Goal: Task Accomplishment & Management: Use online tool/utility

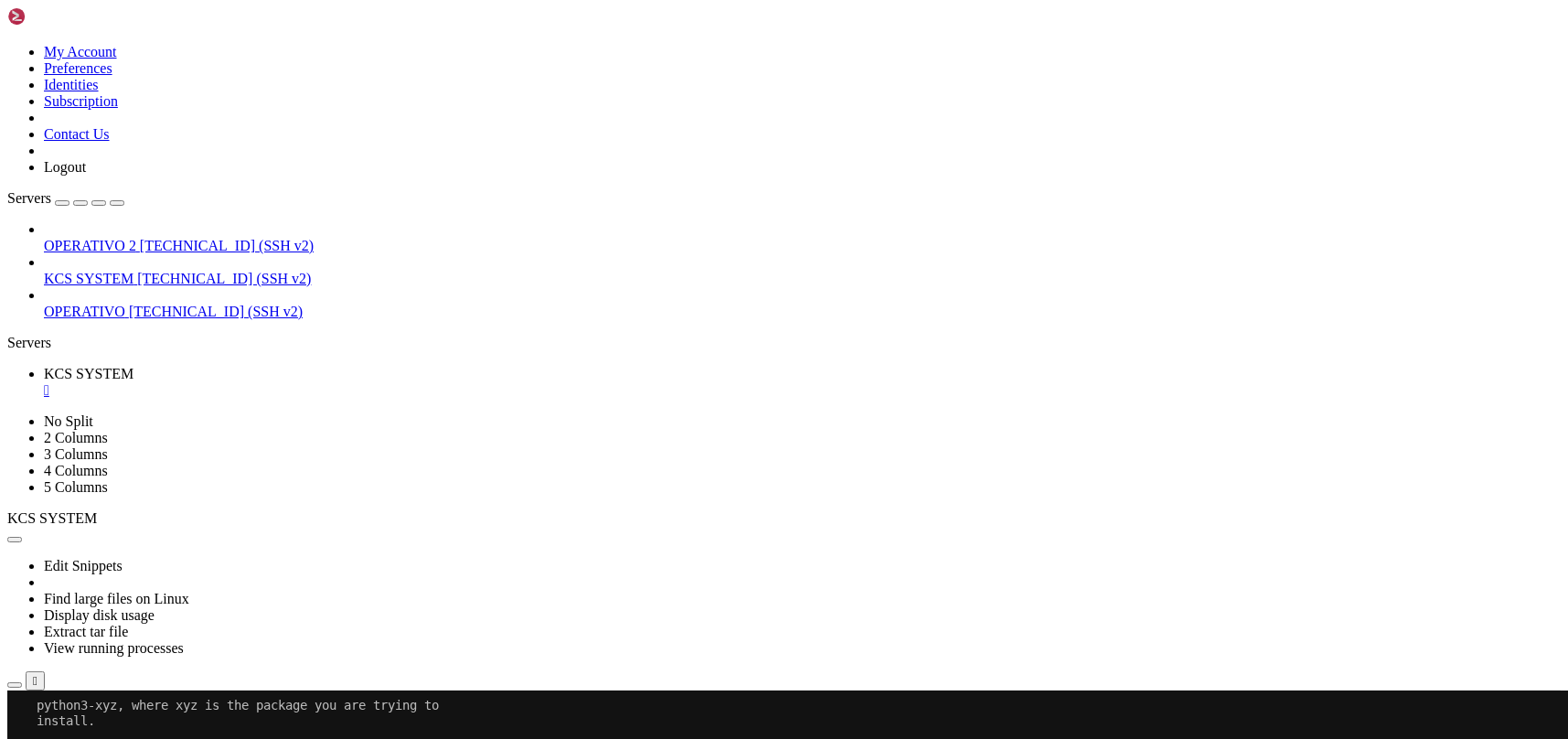
scroll to position [8, 2]
click at [349, 382] on div "" at bounding box center [802, 390] width 1518 height 17
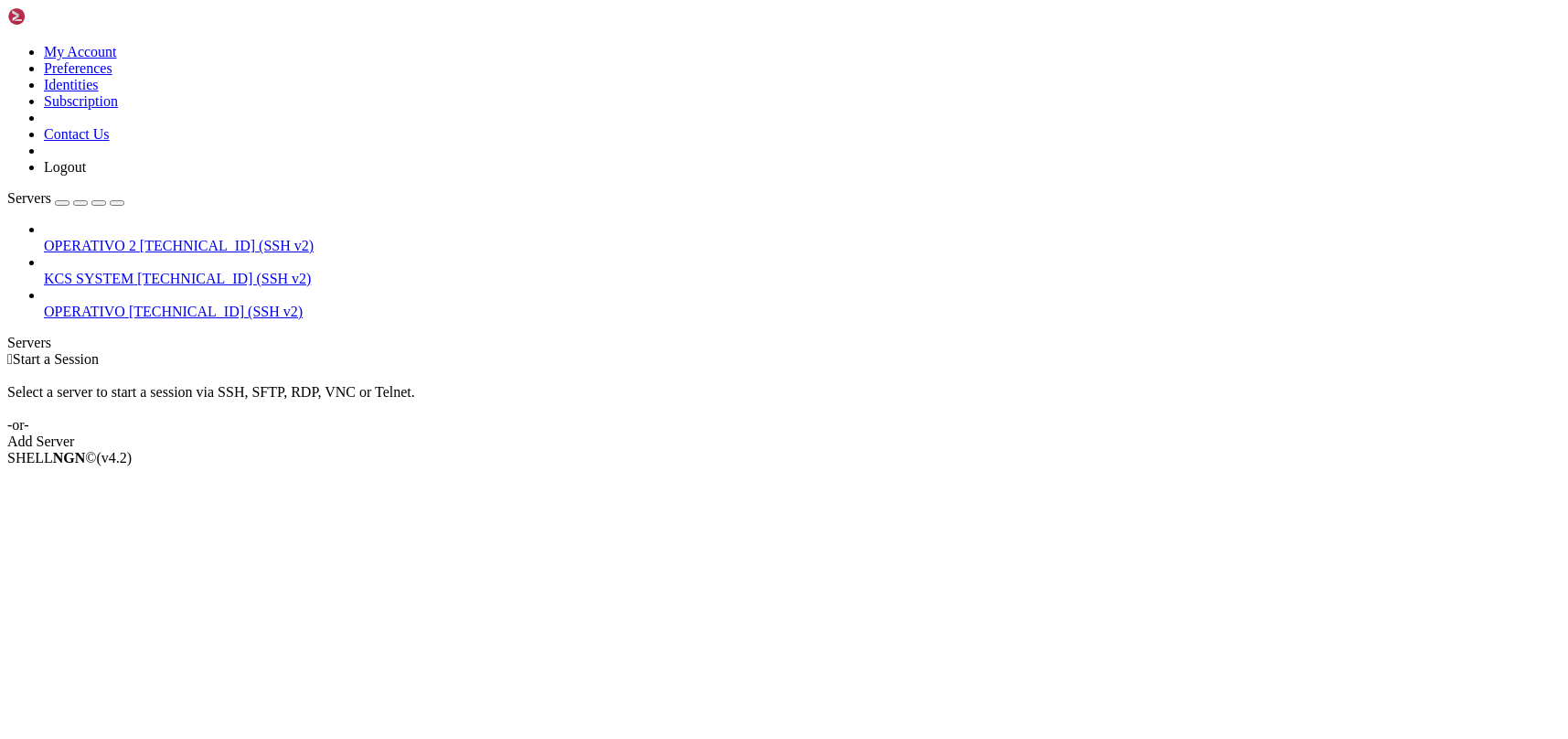
click at [137, 271] on span "[TECHNICAL_ID] (SSH v2)" at bounding box center [224, 279] width 174 height 16
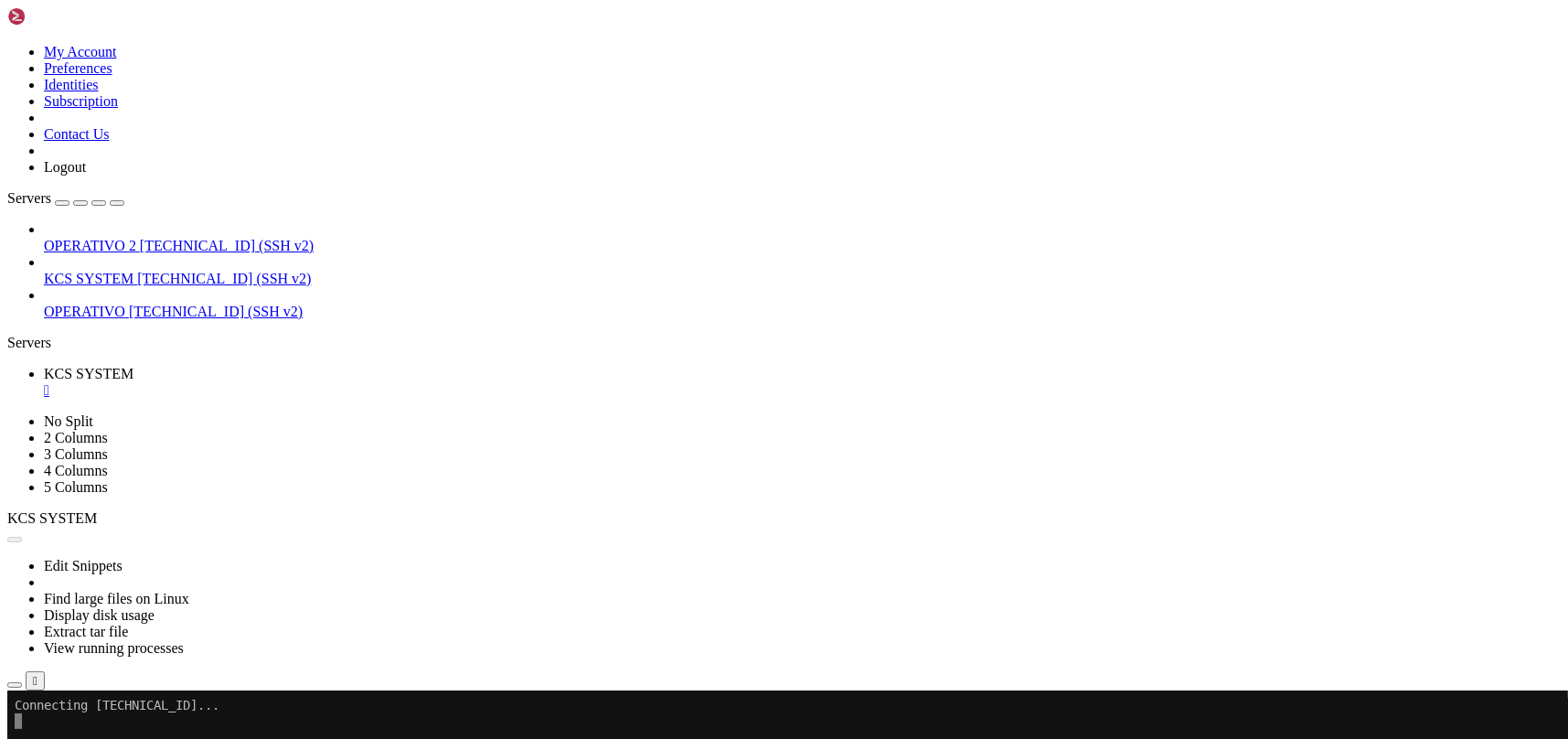
scroll to position [0, 0]
click at [15, 685] on icon "button" at bounding box center [15, 685] width 0 height 0
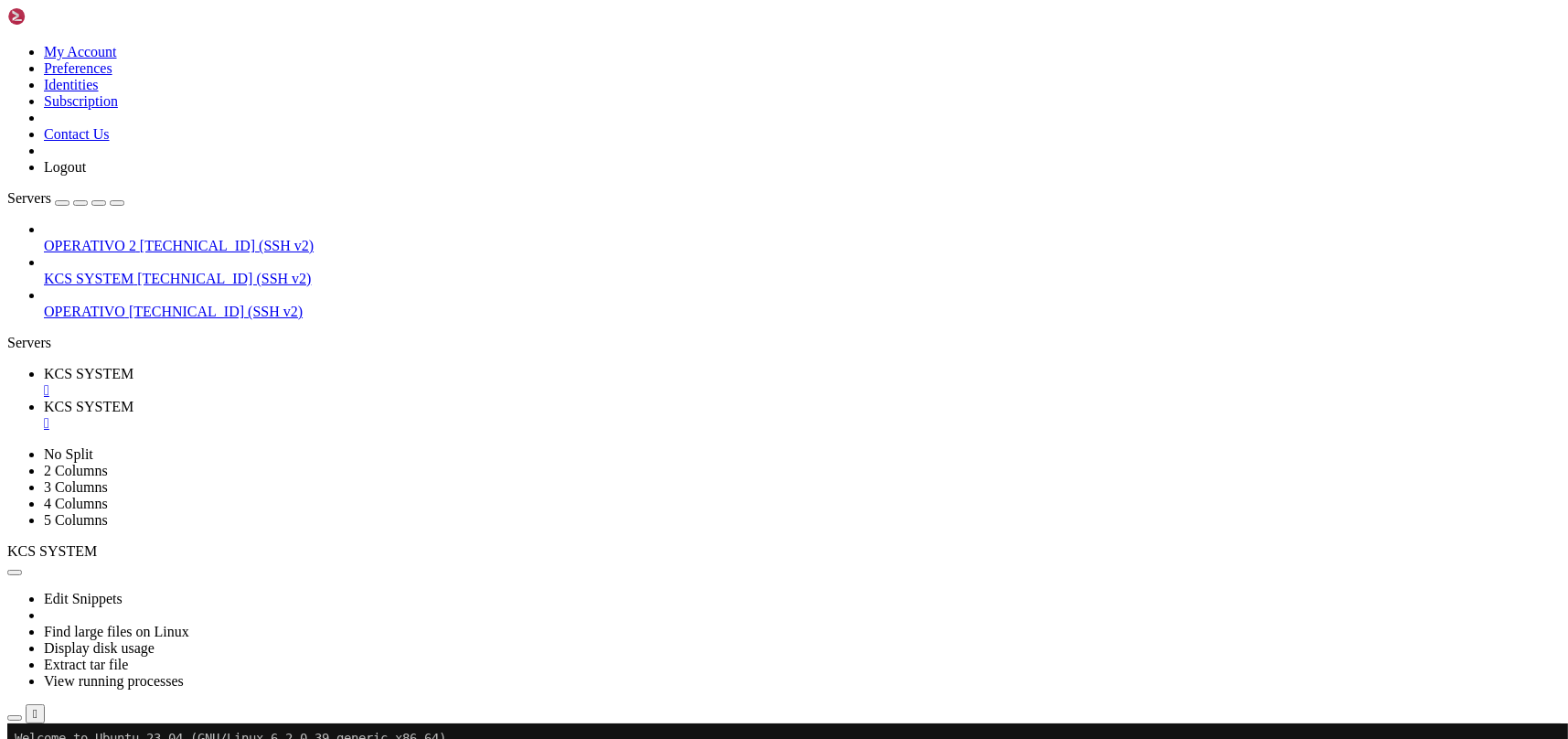
scroll to position [243, 0]
type input "/home/ubuntu/31-app-odoo2"
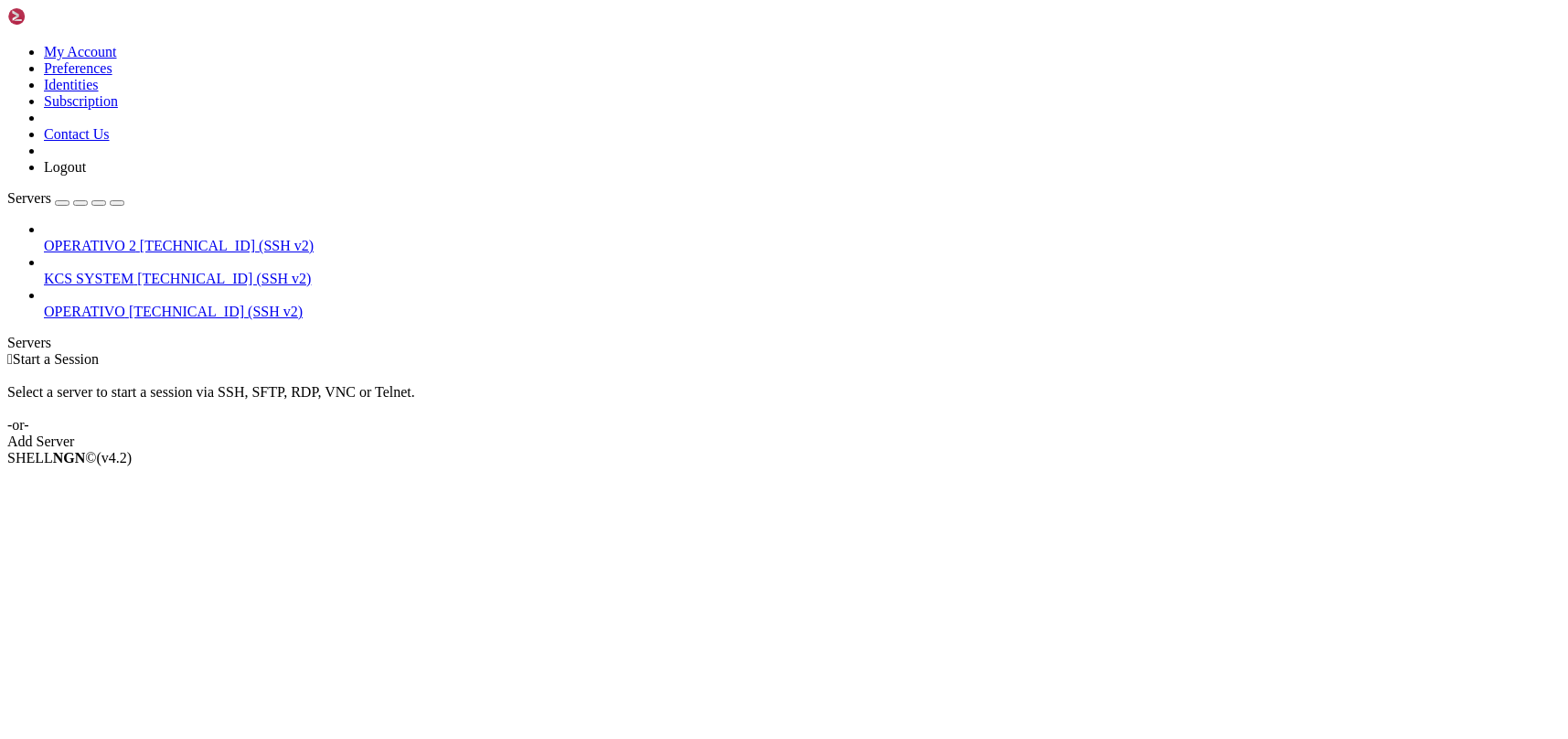
click at [111, 271] on span "KCS SYSTEM" at bounding box center [88, 279] width 90 height 16
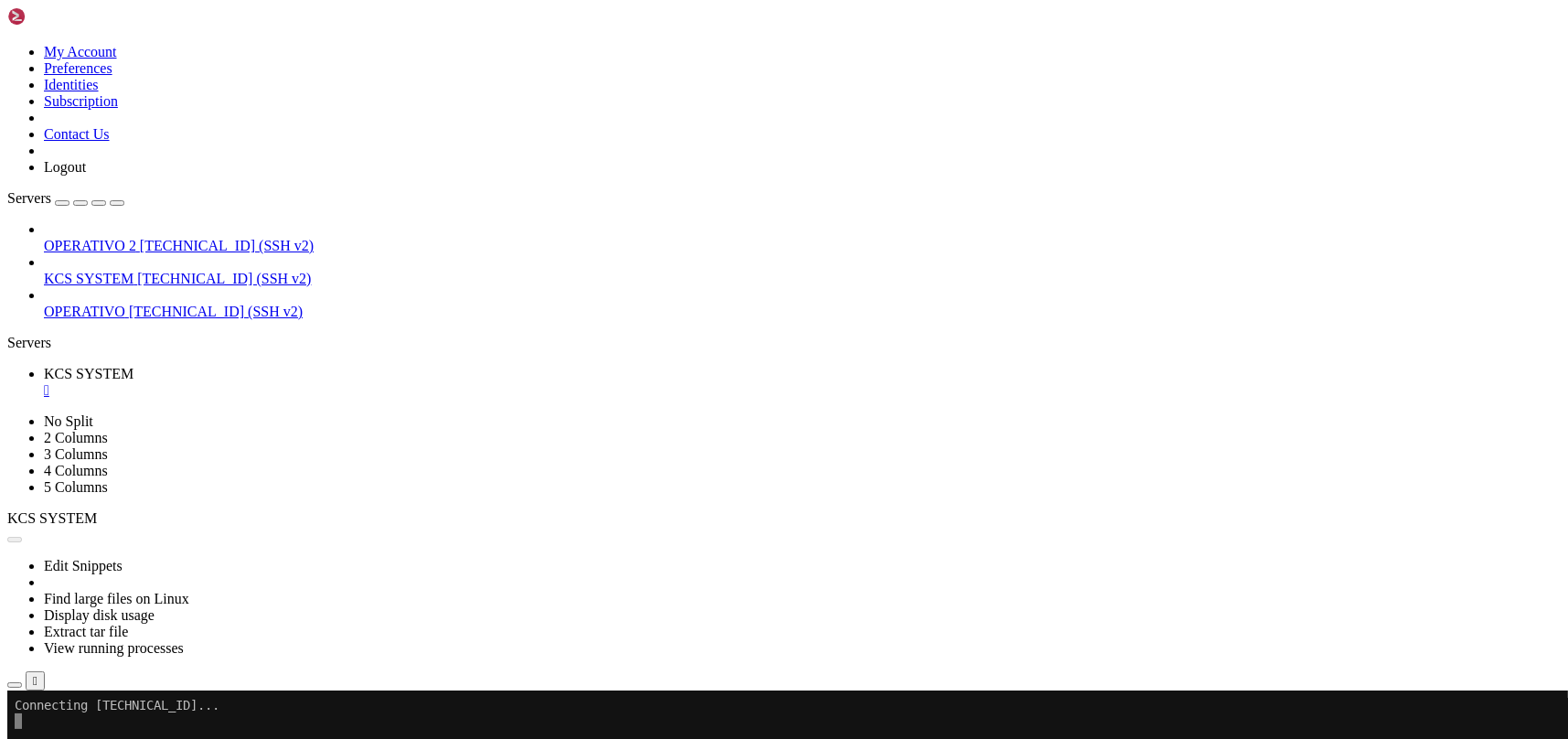
click at [22, 682] on button "button" at bounding box center [14, 685] width 15 height 6
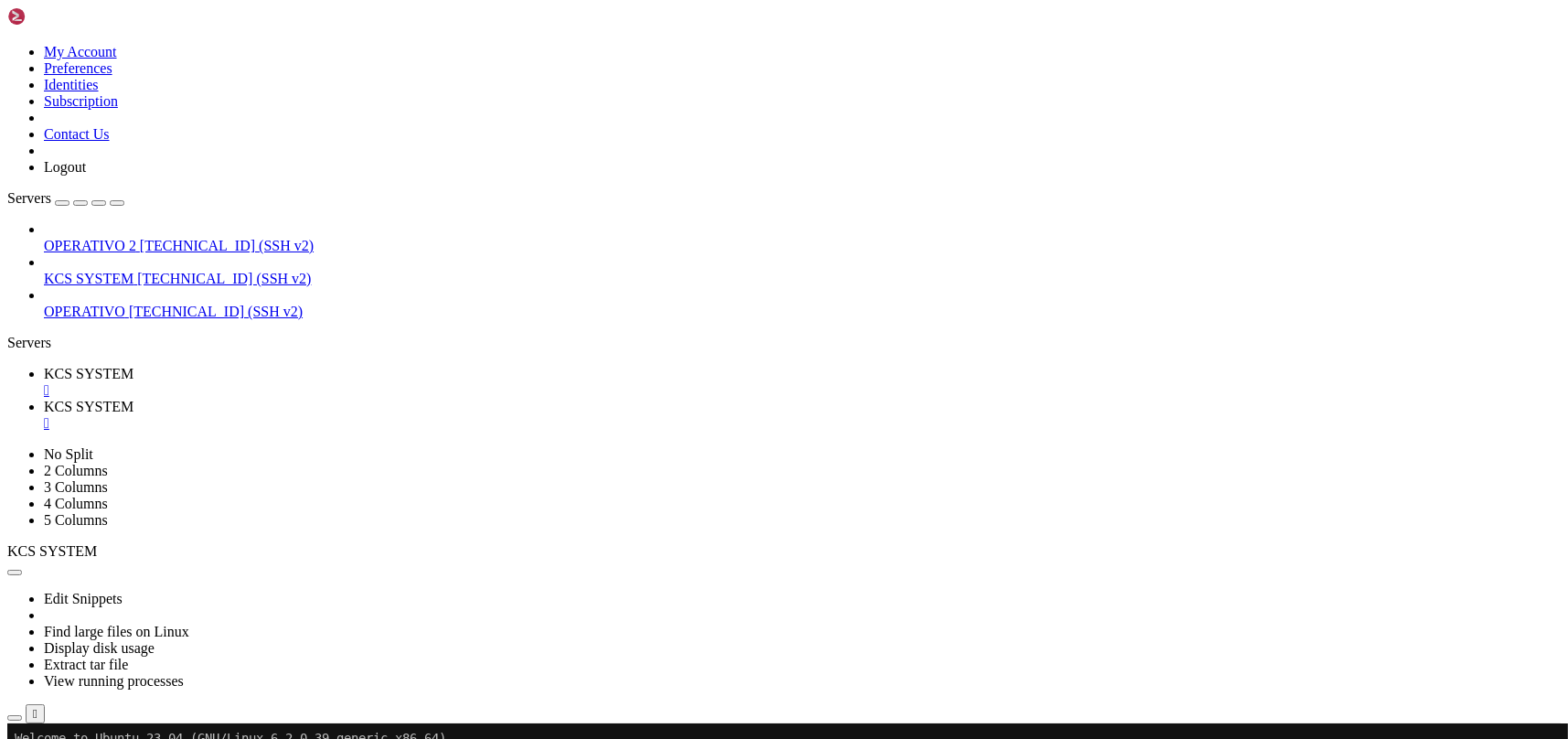
click at [305, 366] on link "KCS SYSTEM " at bounding box center [802, 381] width 1518 height 33
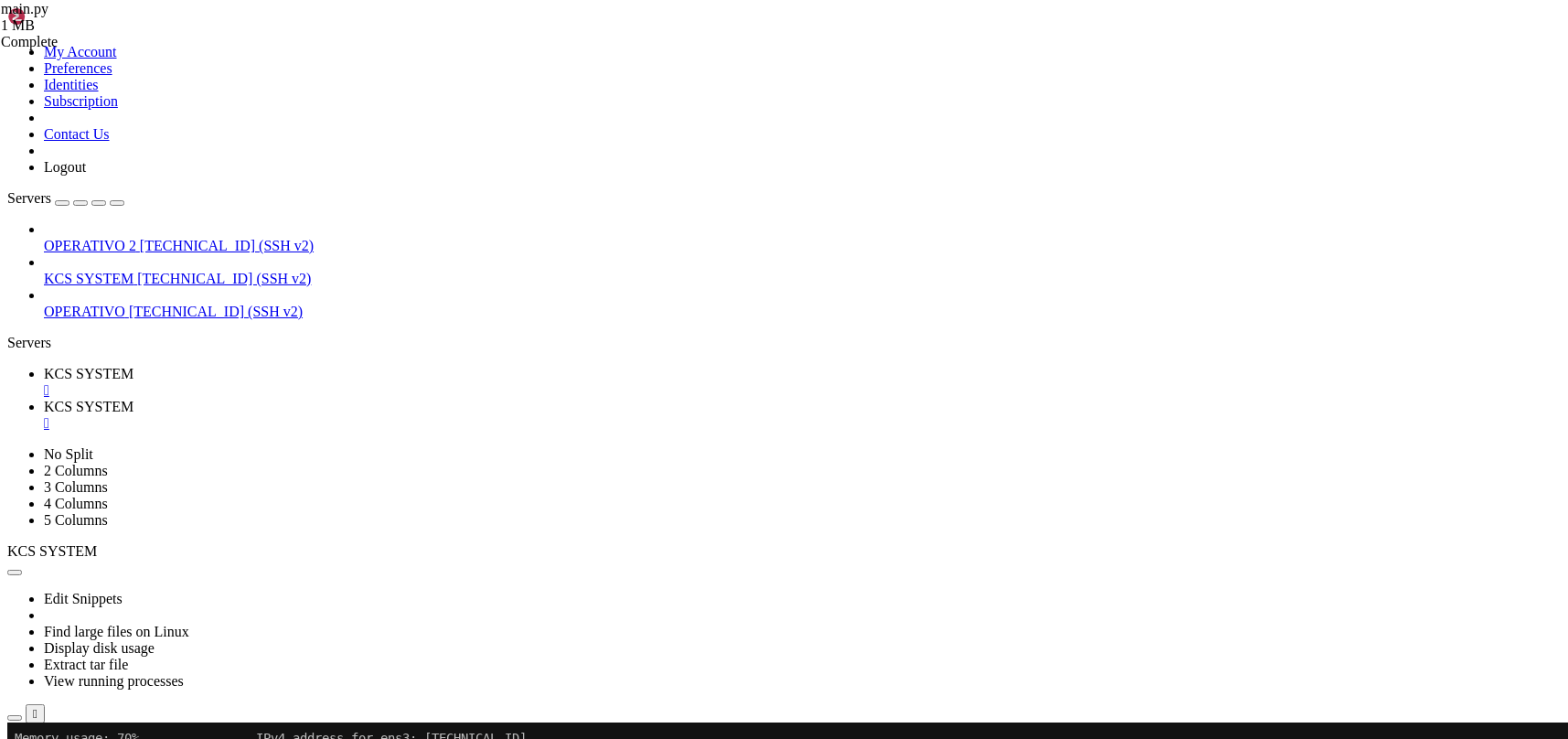
click at [43, 399] on icon at bounding box center [43, 407] width 0 height 16
type input "/home/ubuntu/31-app-odoo2/templates"
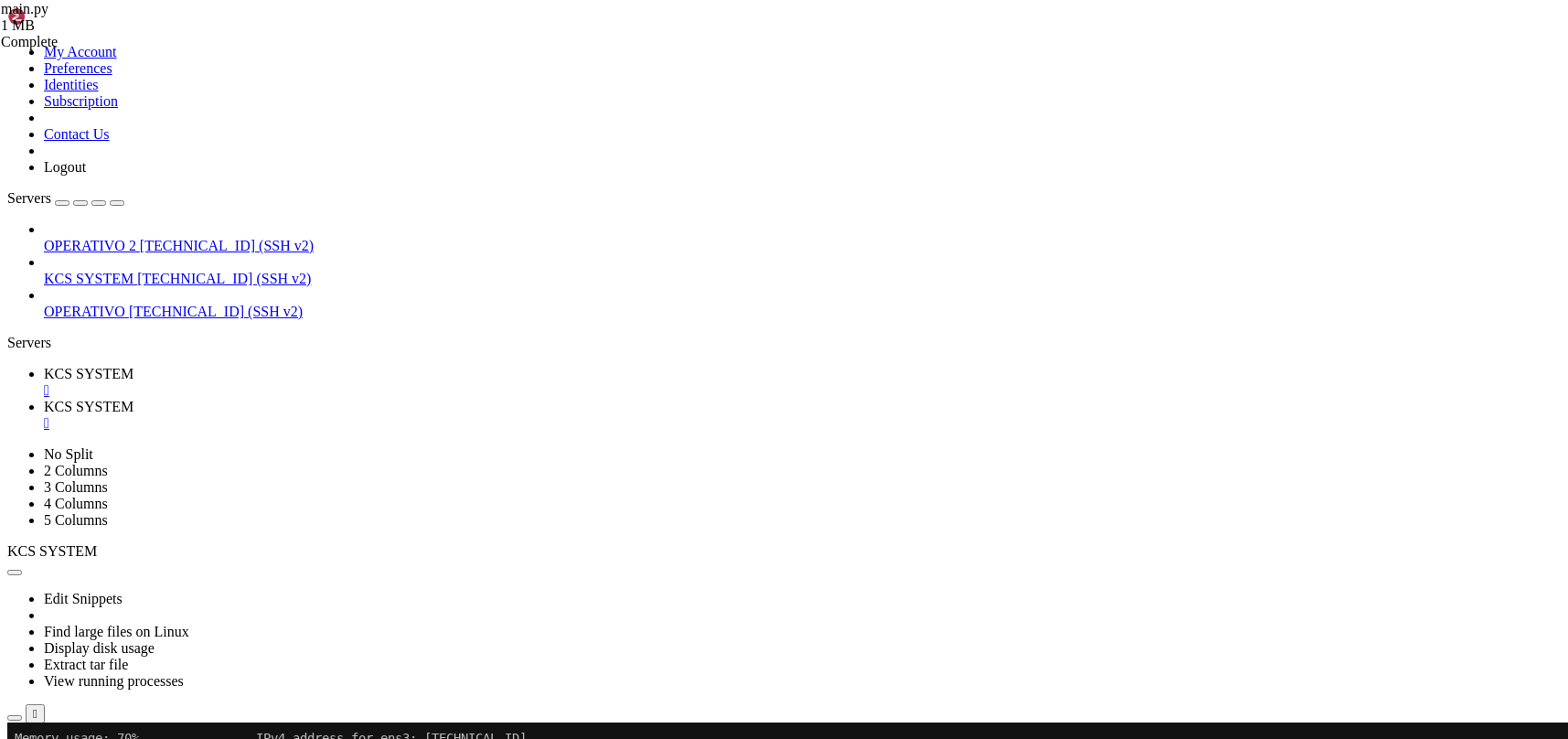
scroll to position [0, 0]
